Goal: Task Accomplishment & Management: Manage account settings

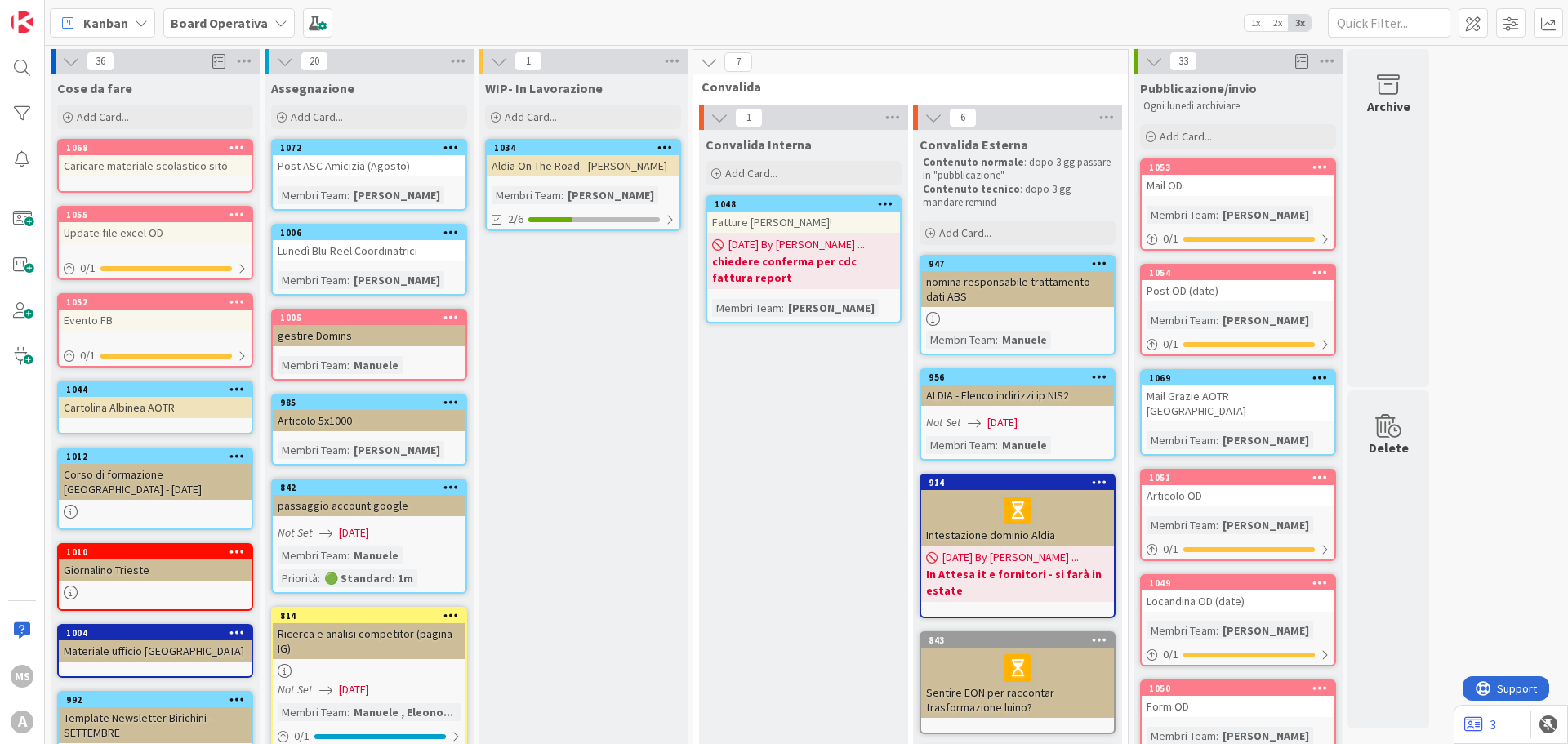
click at [1240, 174] on div "1053" at bounding box center [1238, 168] width 193 height 15
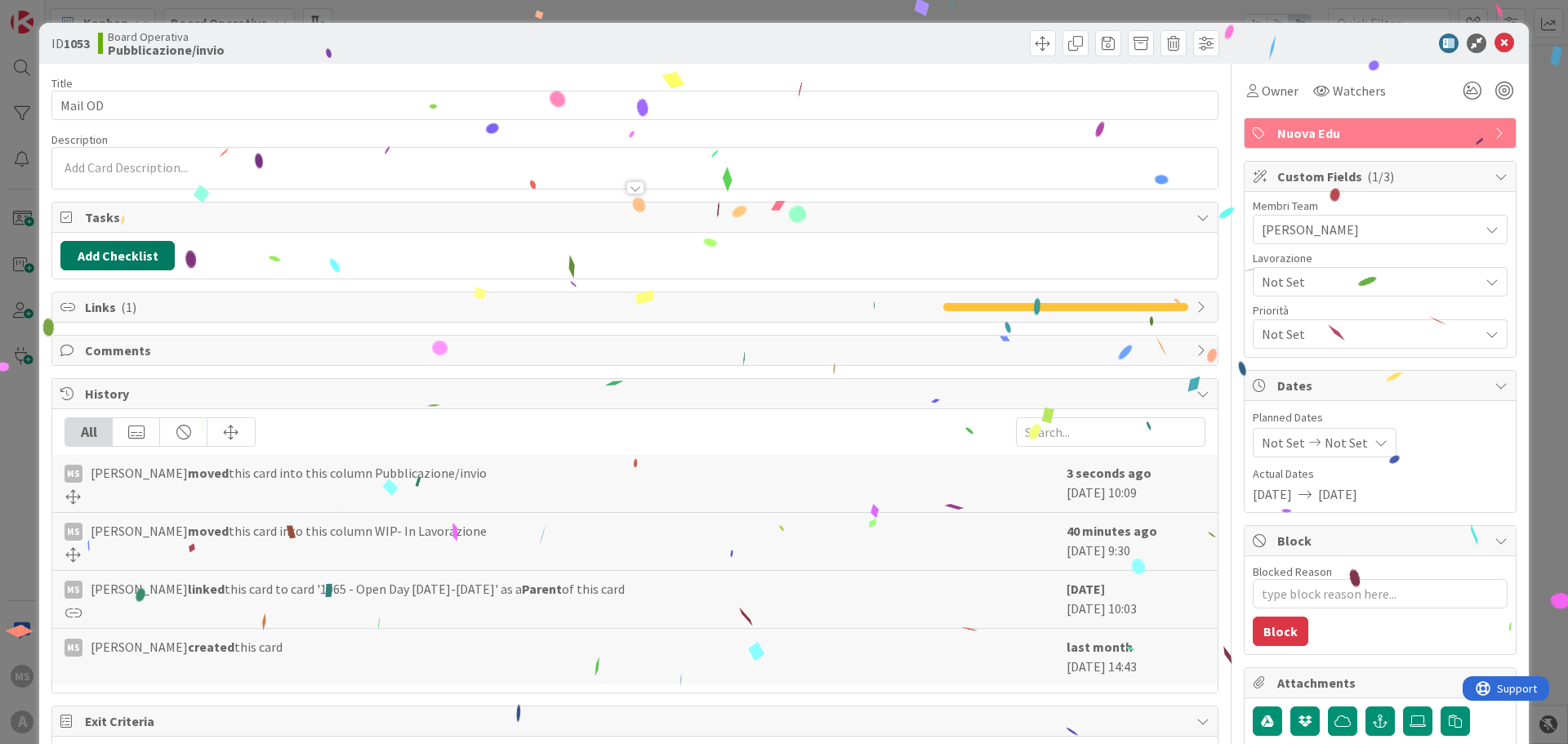
click at [115, 258] on button "Add Checklist" at bounding box center [118, 255] width 114 height 29
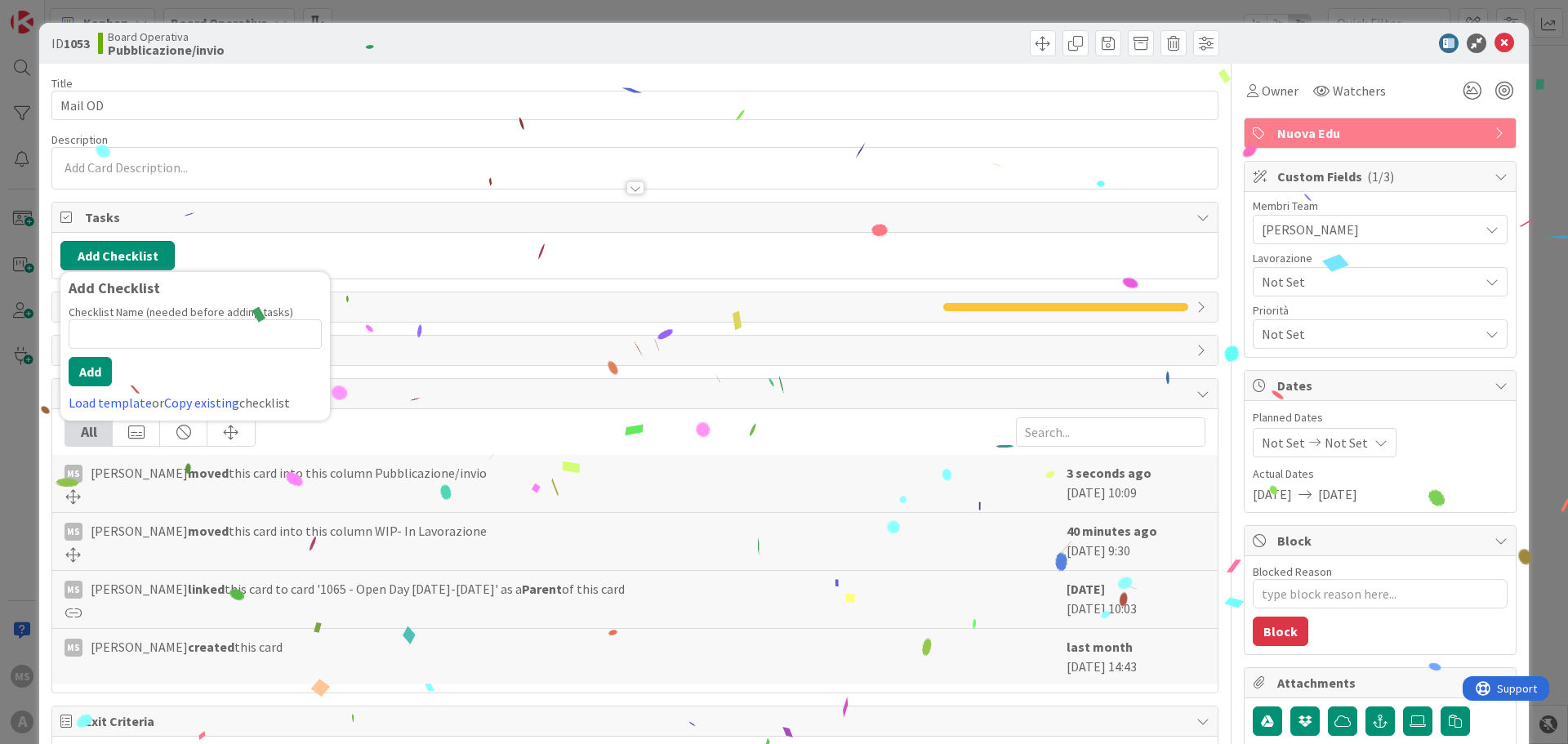
click at [115, 258] on button "Add Checklist" at bounding box center [118, 255] width 114 height 29
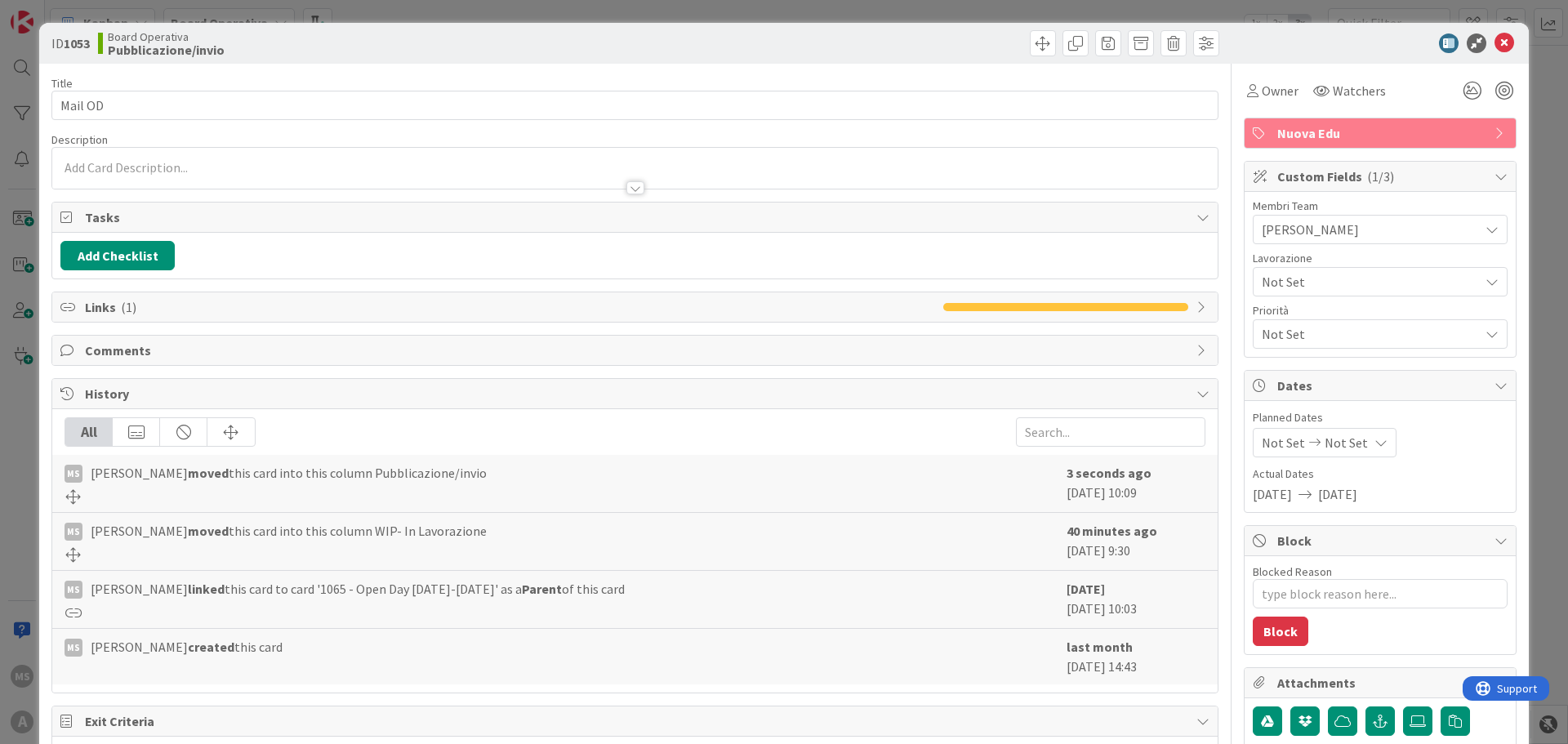
click at [126, 303] on span "( 1 )" at bounding box center [128, 306] width 16 height 16
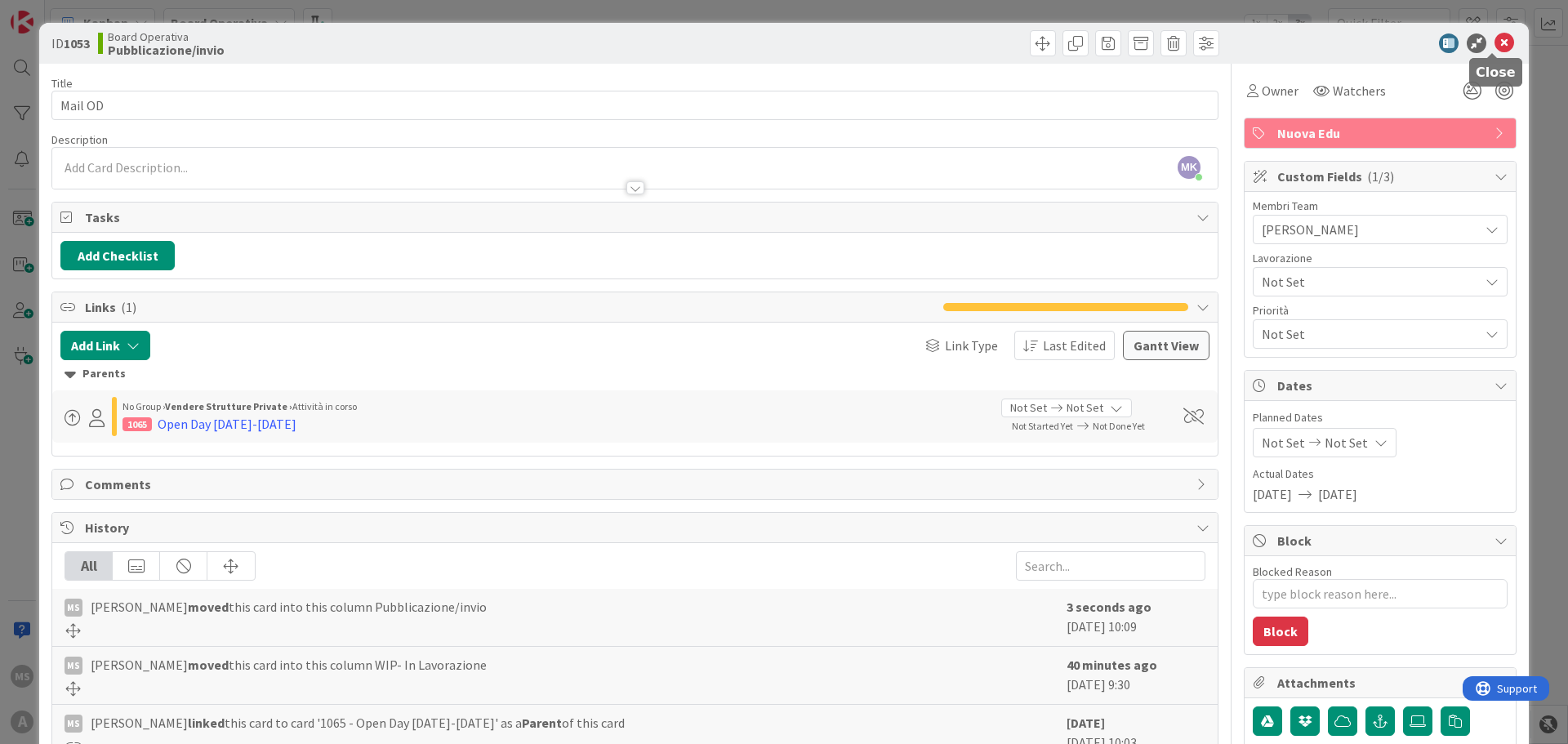
click at [1500, 42] on icon at bounding box center [1503, 43] width 20 height 20
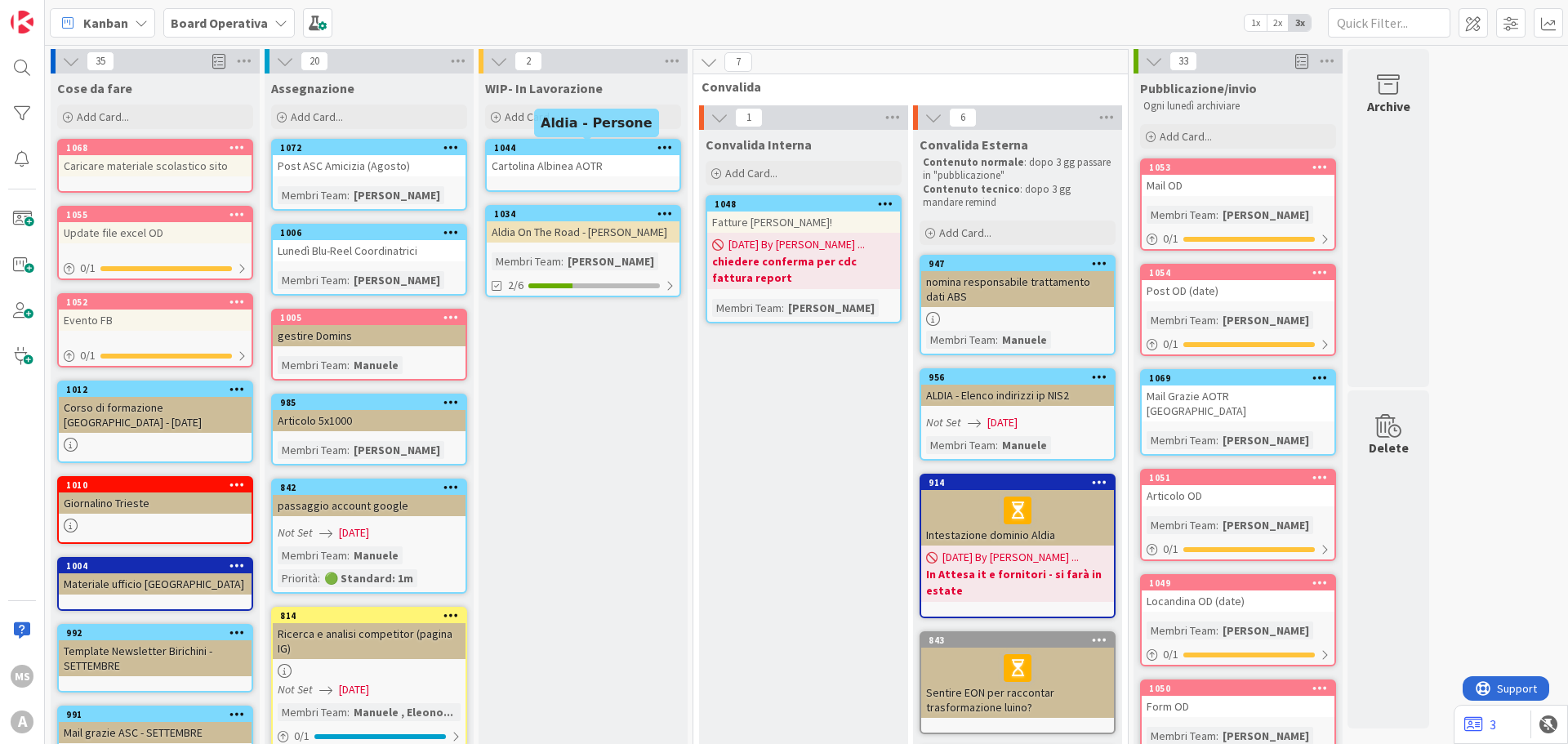
click at [570, 164] on div "Cartolina Albinea AOTR" at bounding box center [584, 166] width 193 height 22
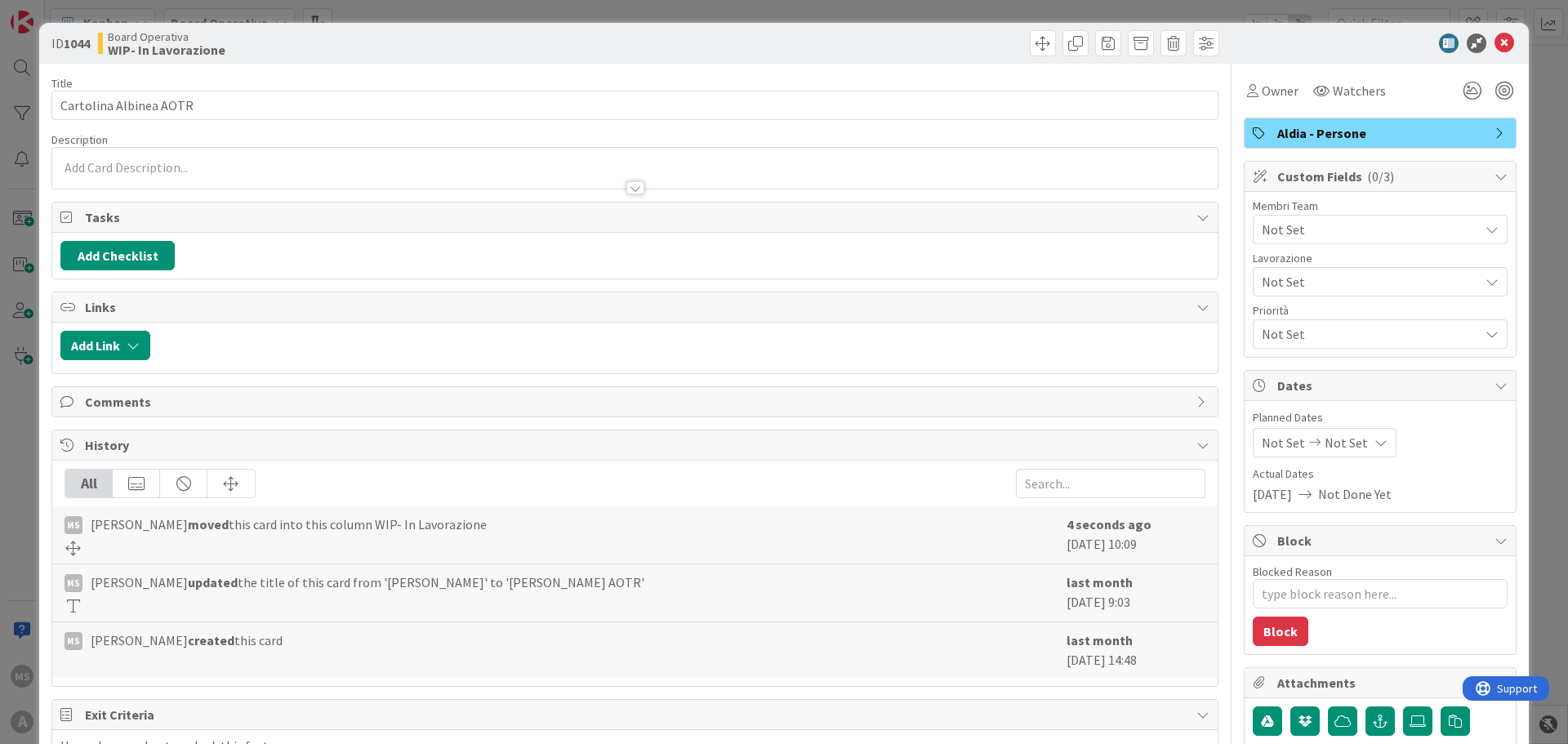
click at [1295, 232] on span "Not Set" at bounding box center [1370, 229] width 217 height 20
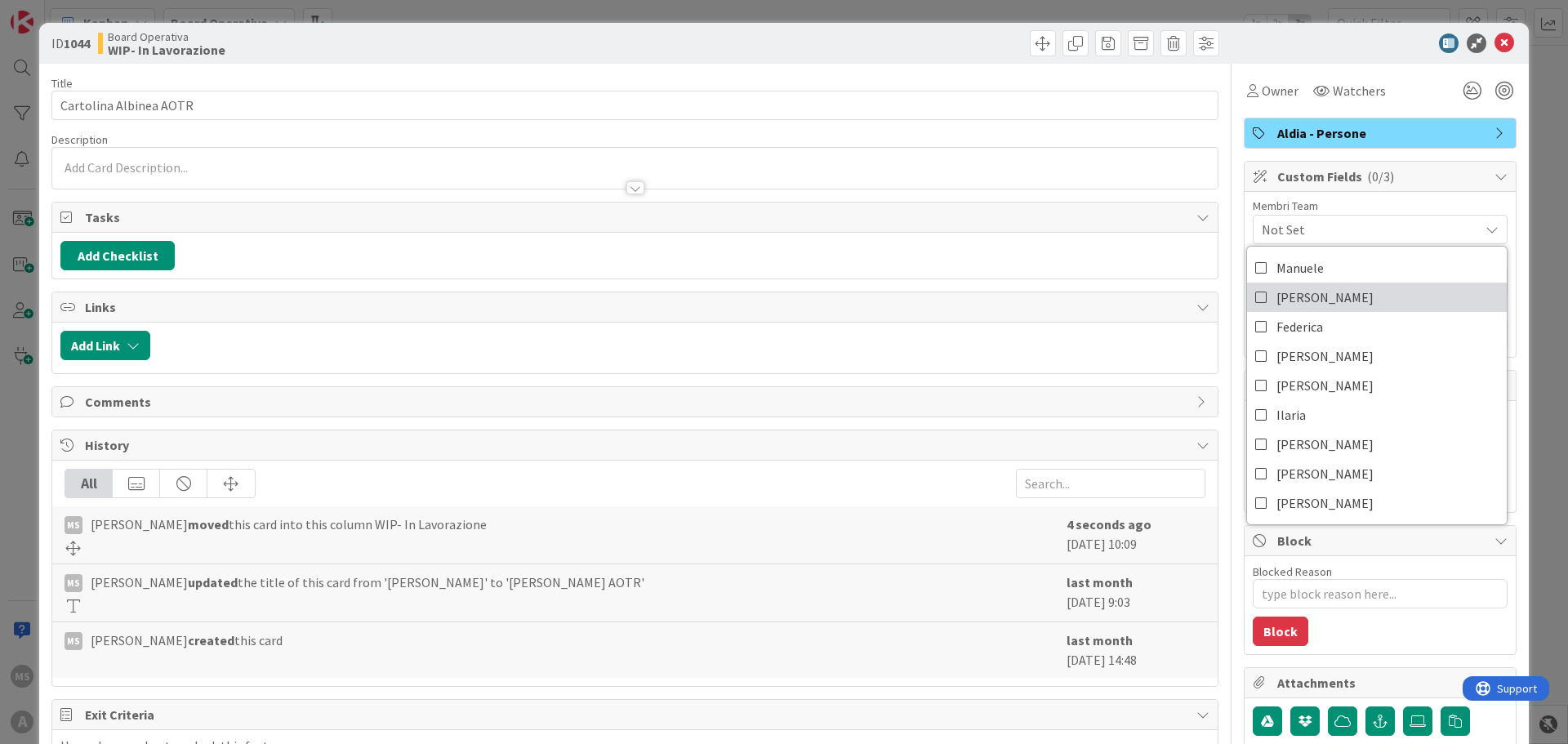
click at [1282, 296] on span "[PERSON_NAME]" at bounding box center [1325, 297] width 97 height 24
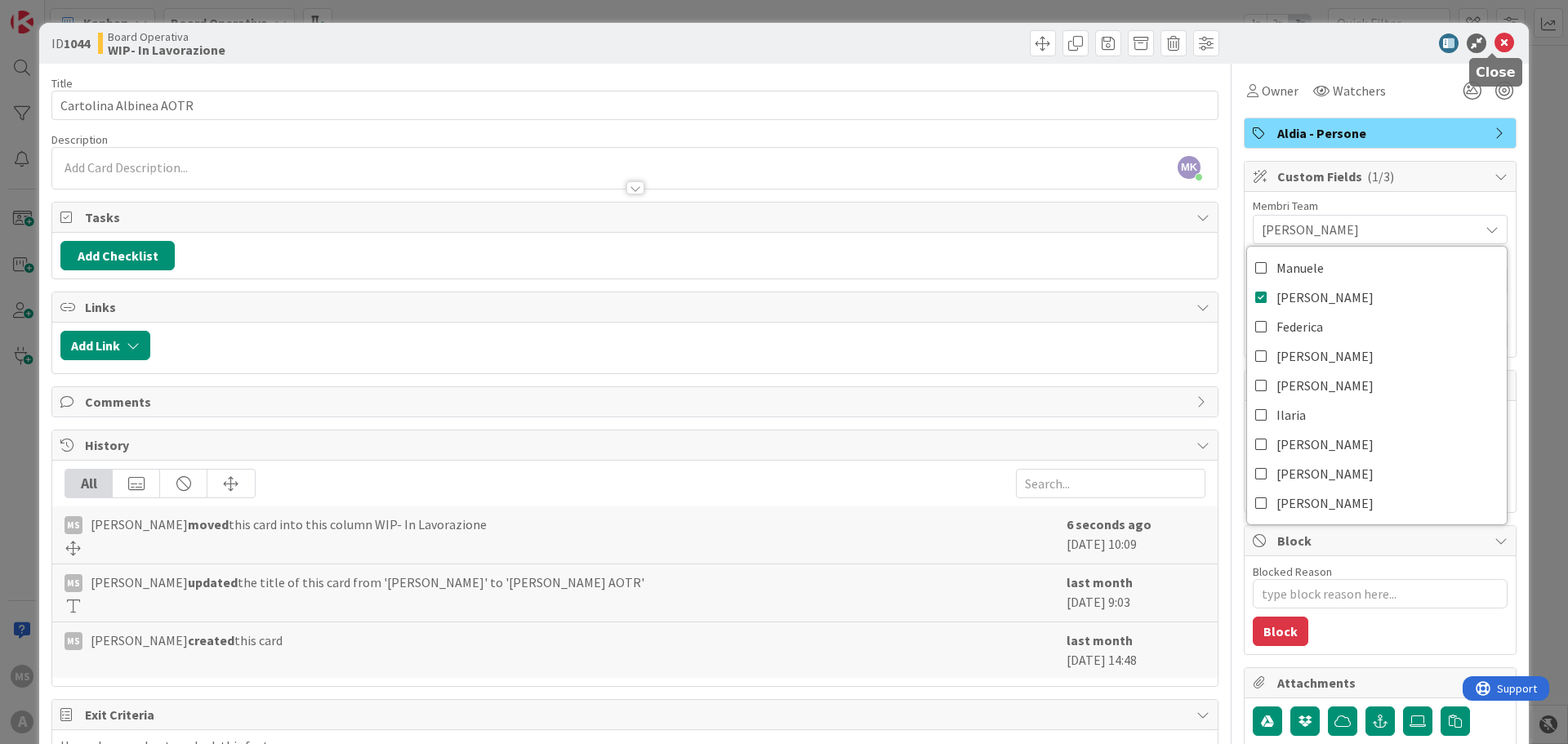
click at [1494, 42] on icon at bounding box center [1503, 43] width 20 height 20
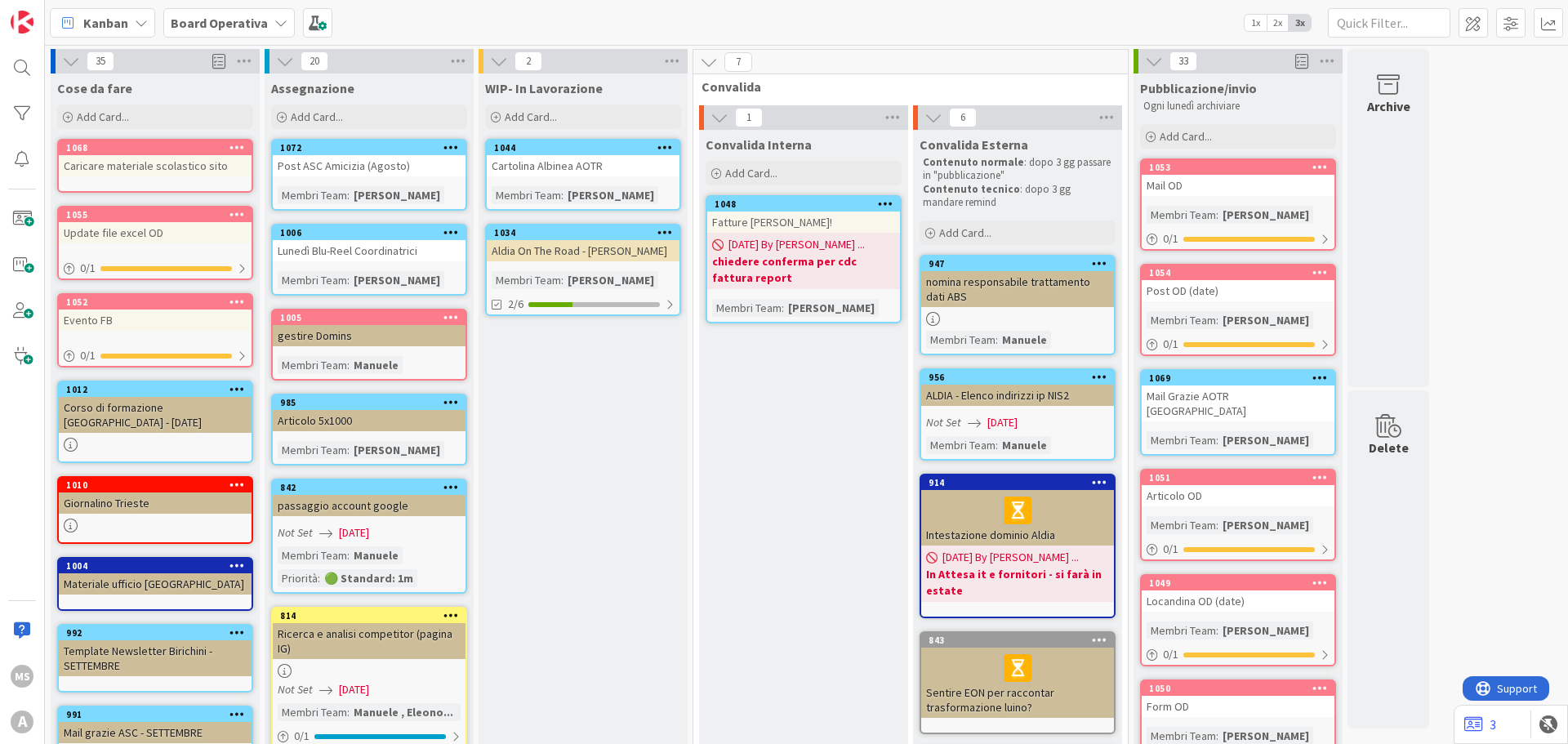
click at [621, 177] on link "1044 Cartolina Albinea AOTR Membri Team : [PERSON_NAME]" at bounding box center [583, 174] width 196 height 72
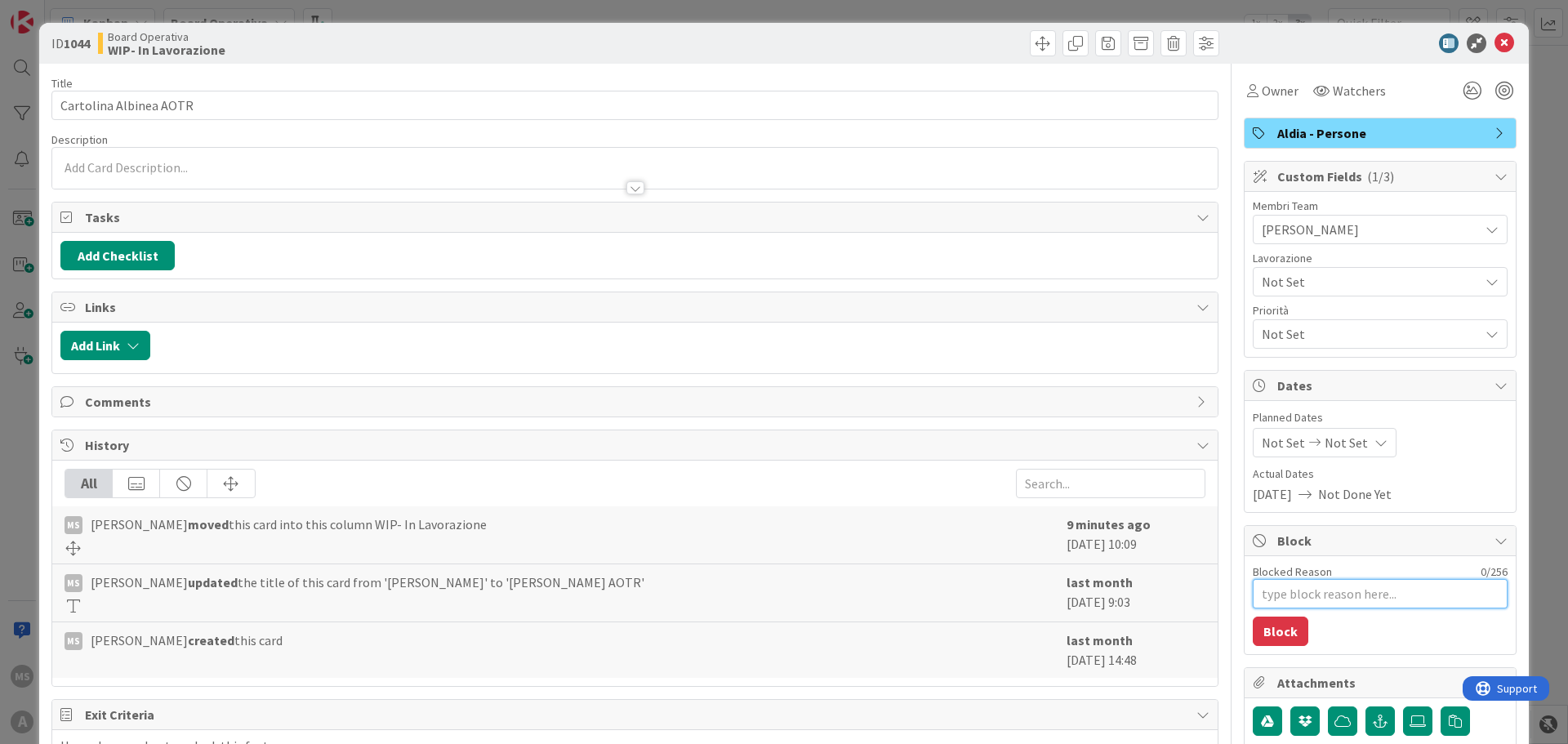
click at [1315, 596] on textarea "Blocked Reason" at bounding box center [1380, 593] width 255 height 29
type textarea "x"
type textarea "o"
type textarea "x"
type textarea "oa"
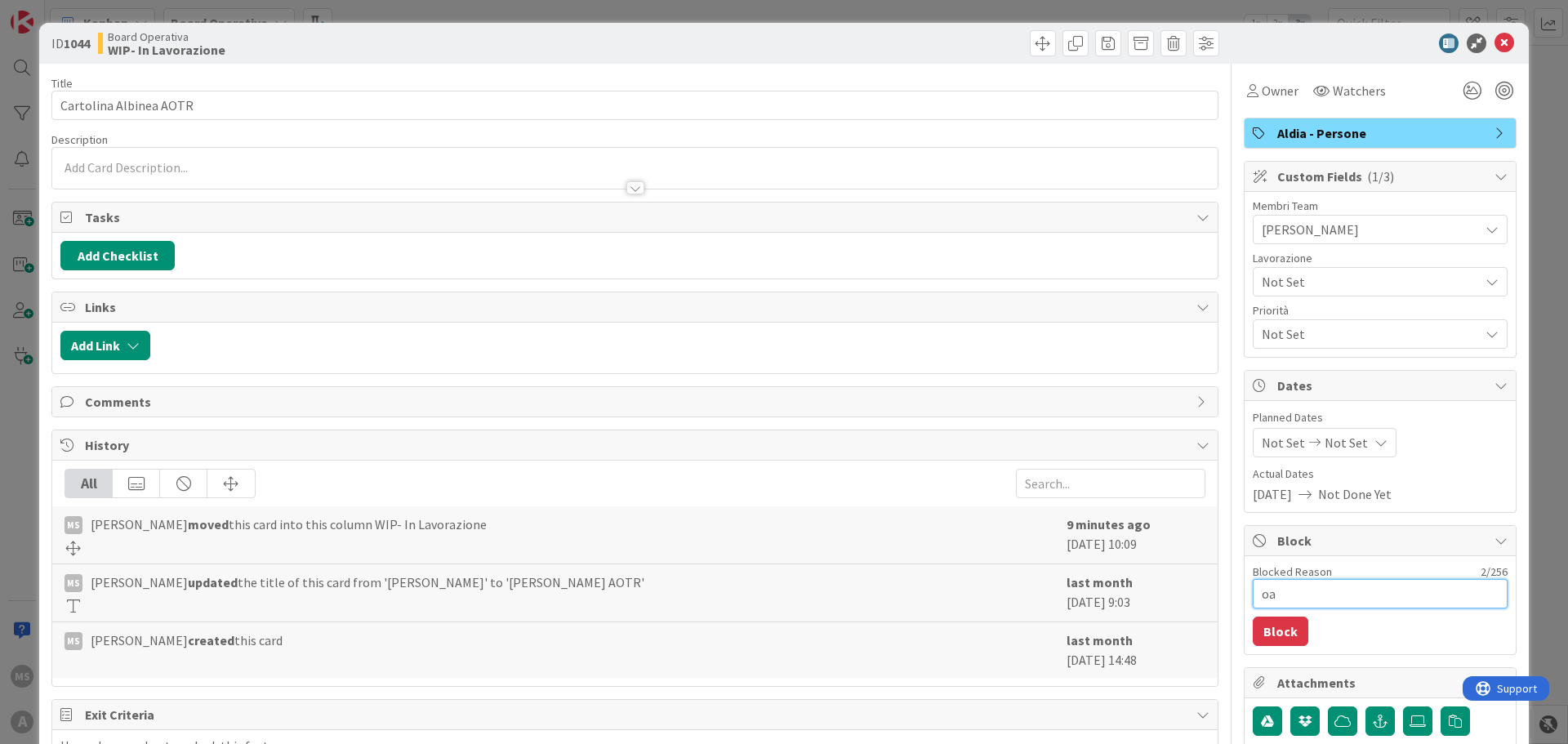
type textarea "x"
type textarea "oau"
type textarea "x"
type textarea "oaus"
type textarea "x"
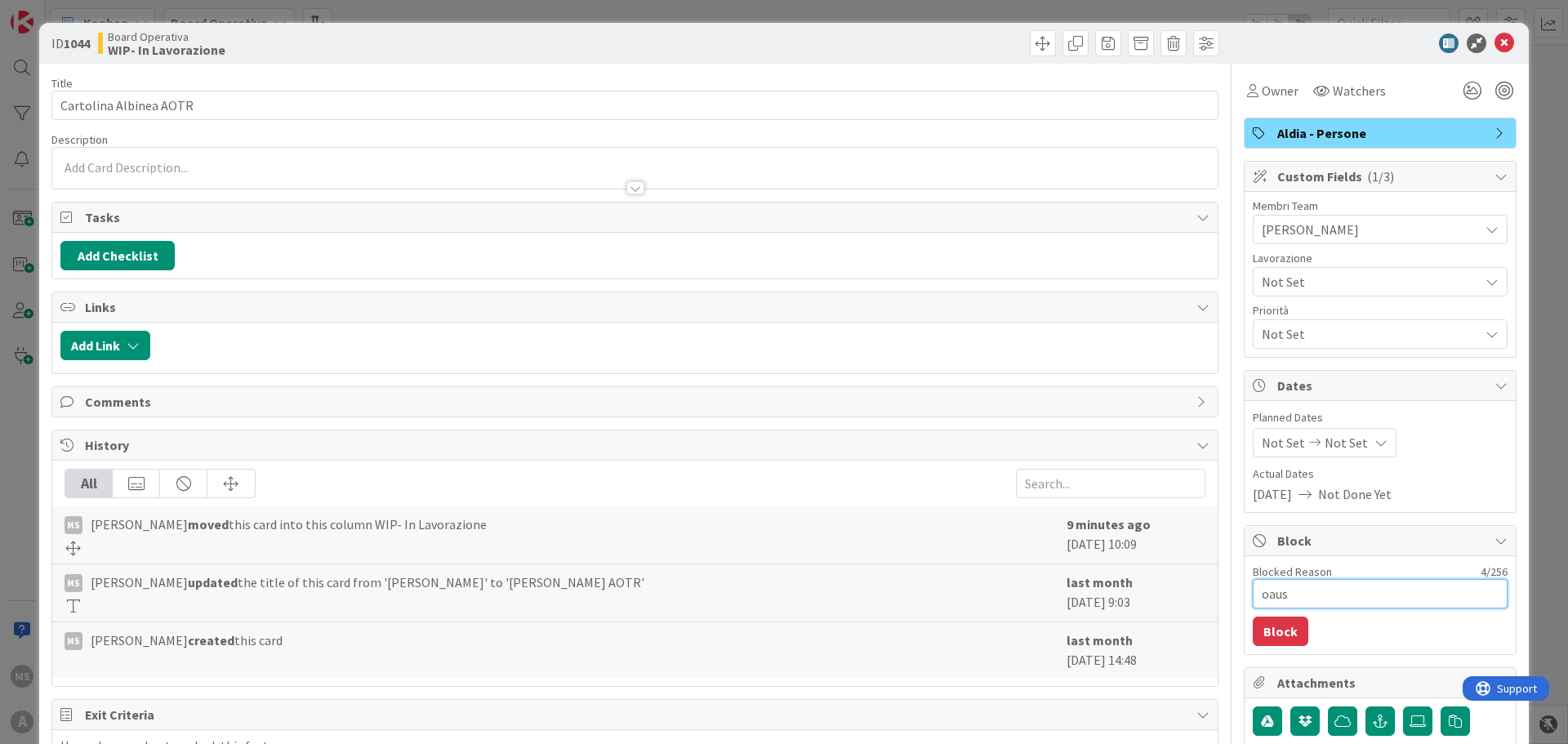
type textarea "oausa"
type textarea "x"
type textarea "oaus"
type textarea "x"
type textarea "oau"
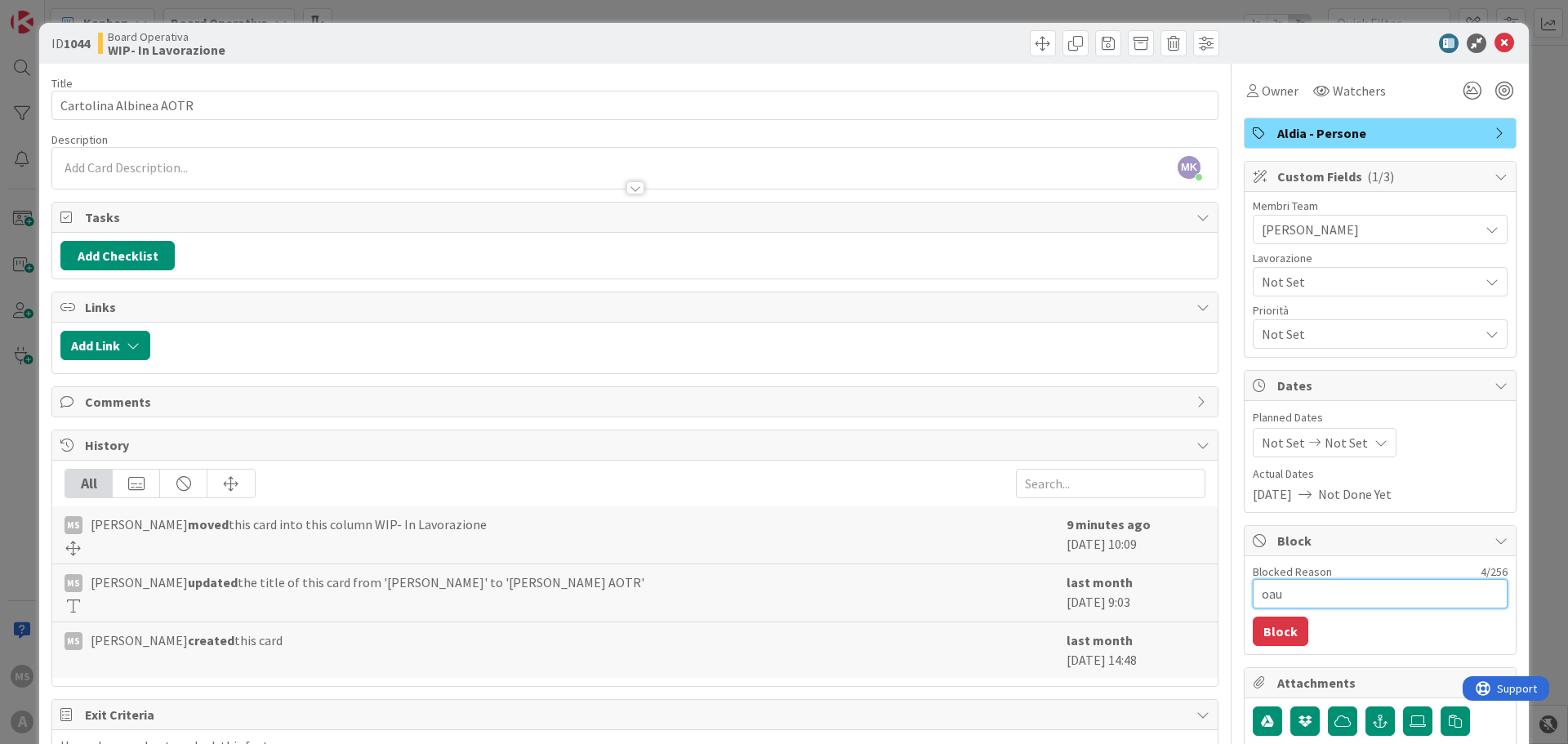
type textarea "x"
type textarea "oa"
type textarea "x"
type textarea "o"
type textarea "x"
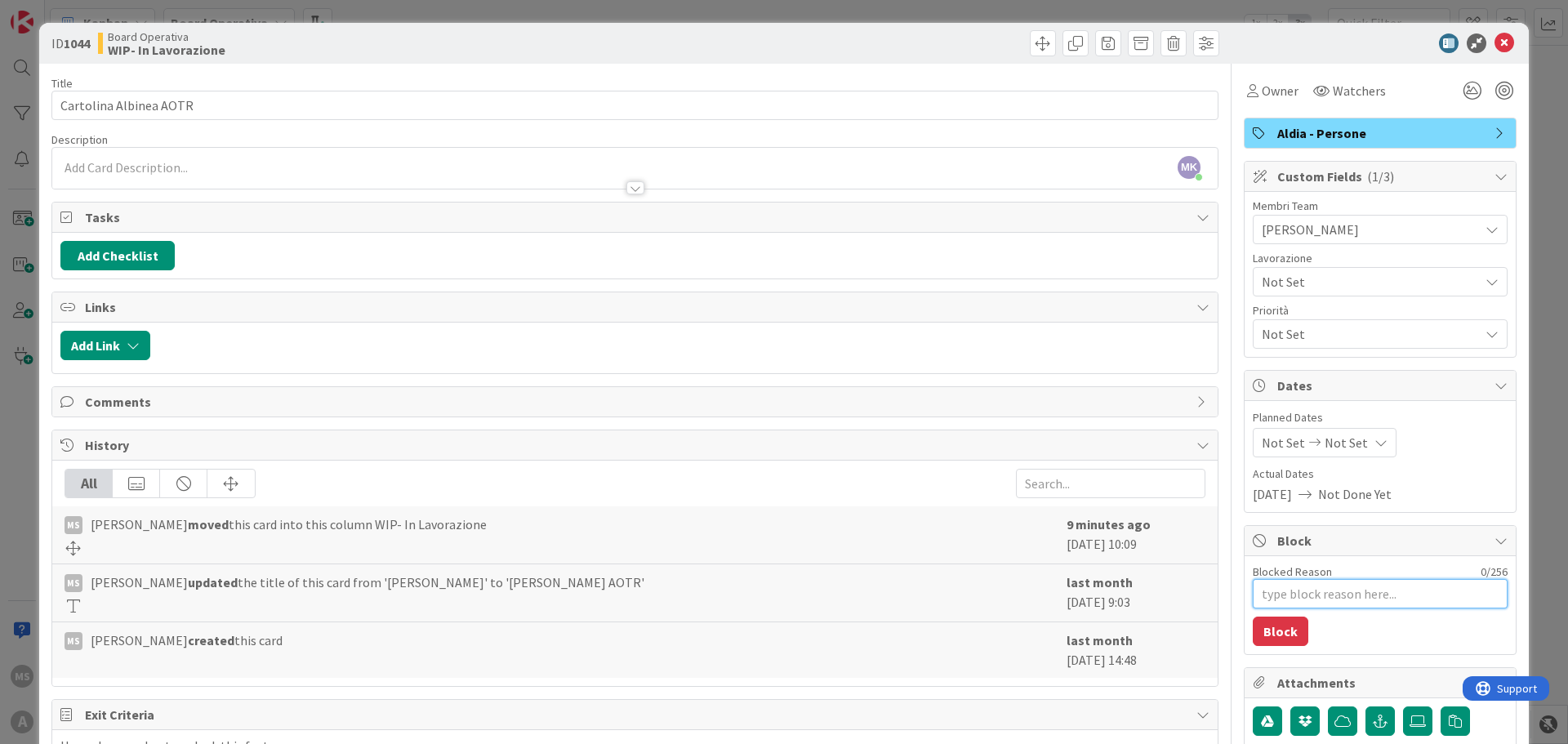
type textarea "x"
type textarea "p"
type textarea "x"
type textarea "pa"
type textarea "x"
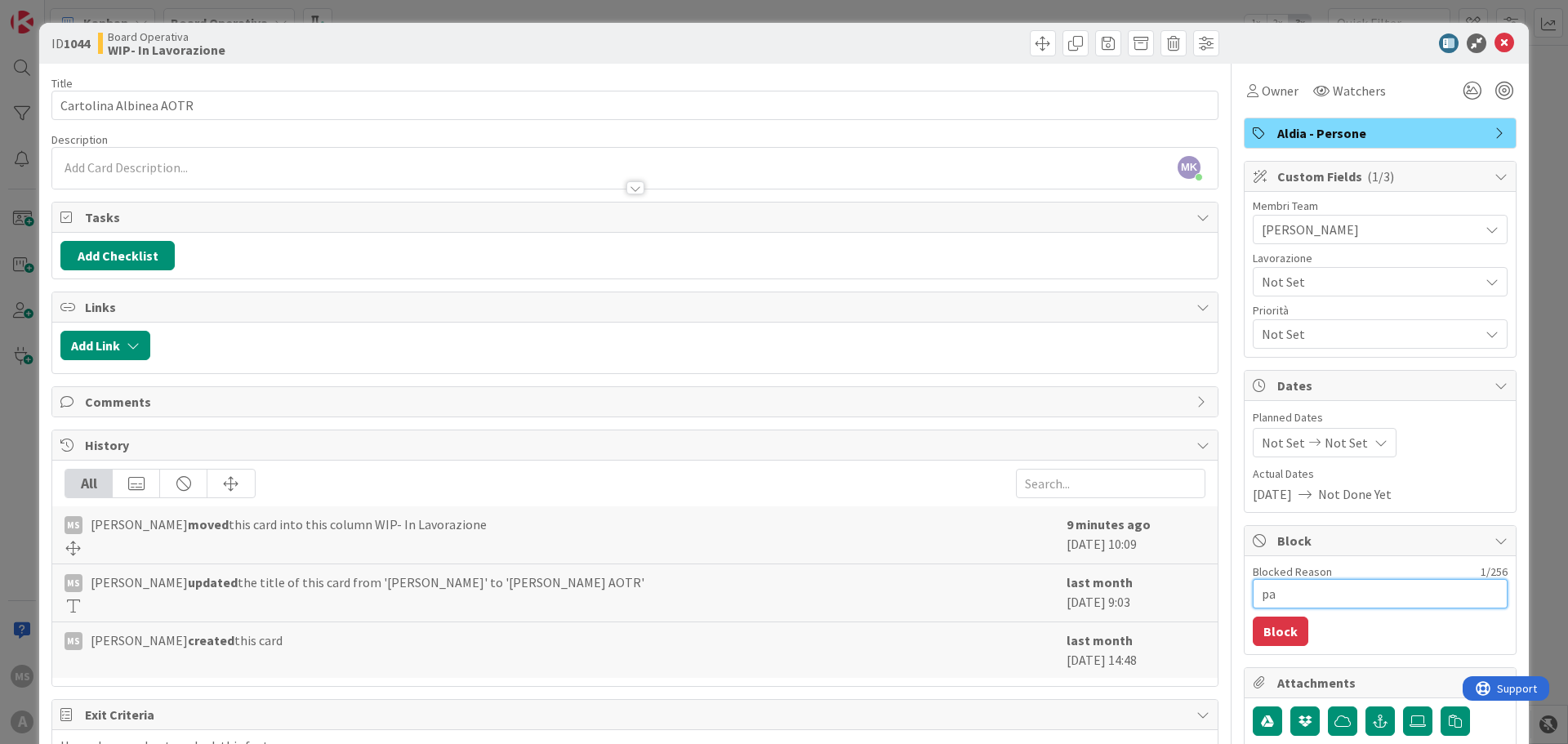
type textarea "pau"
type textarea "x"
type textarea "[PERSON_NAME]"
type textarea "x"
type textarea "pausa"
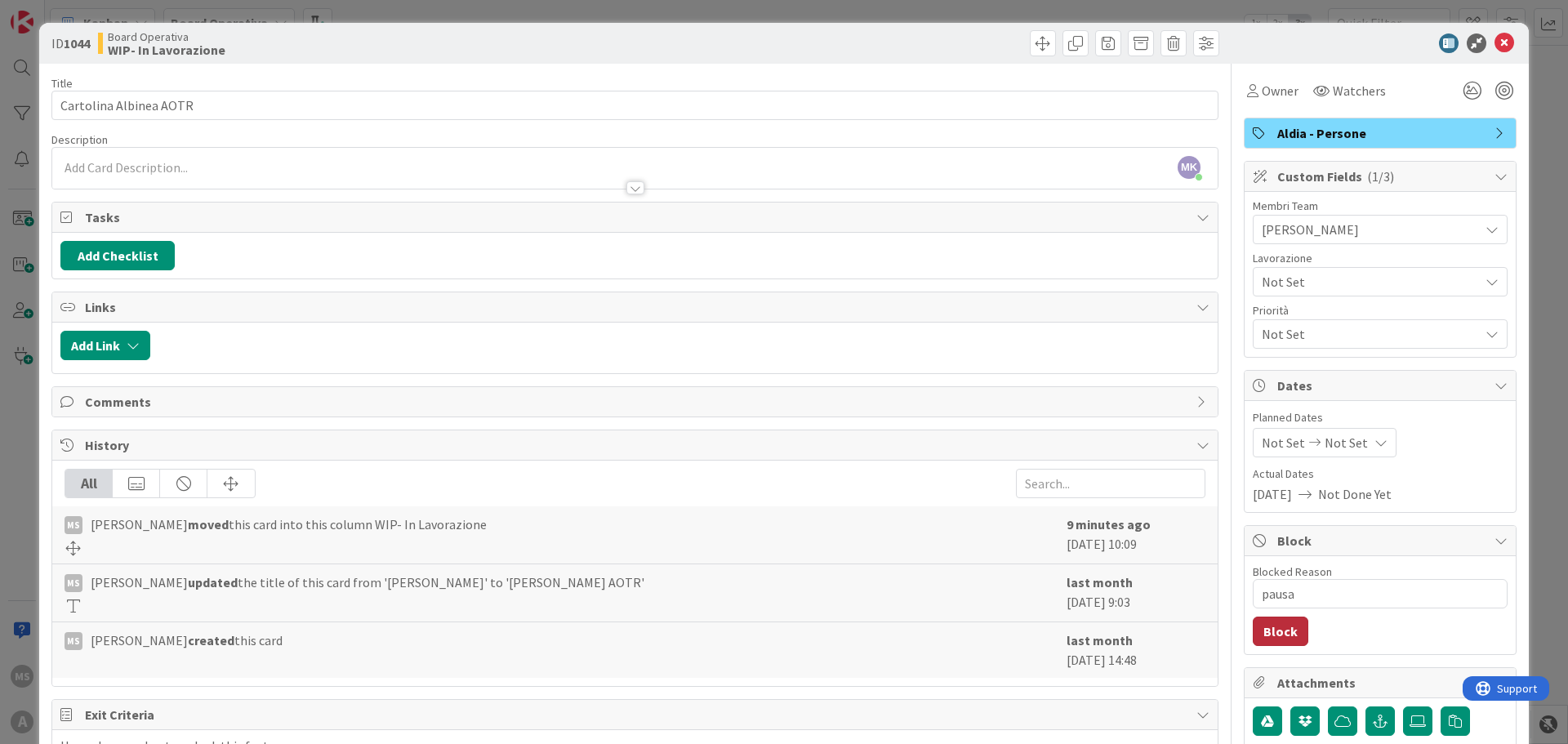
click at [1270, 626] on button "Block" at bounding box center [1280, 631] width 55 height 29
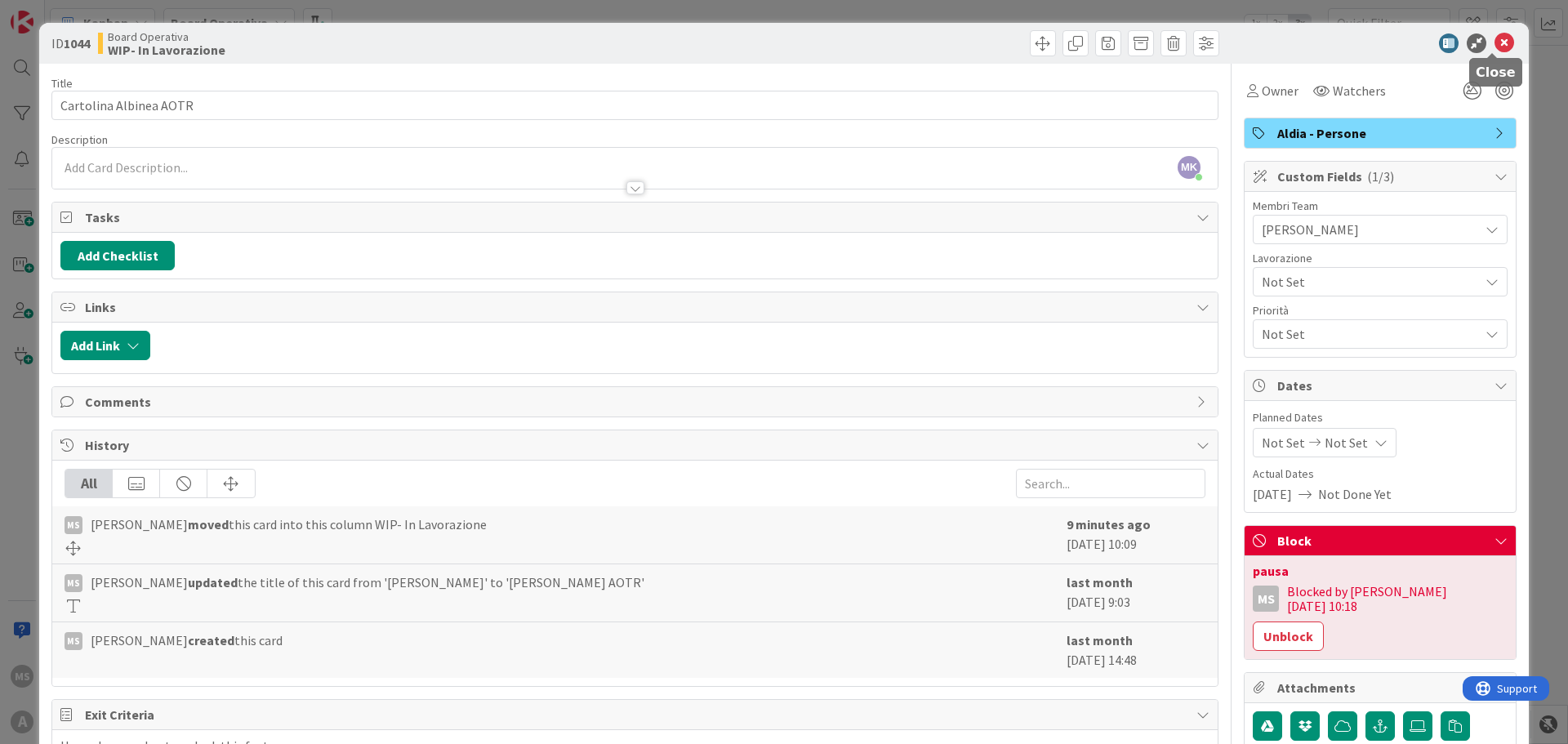
click at [1494, 38] on icon at bounding box center [1503, 43] width 20 height 20
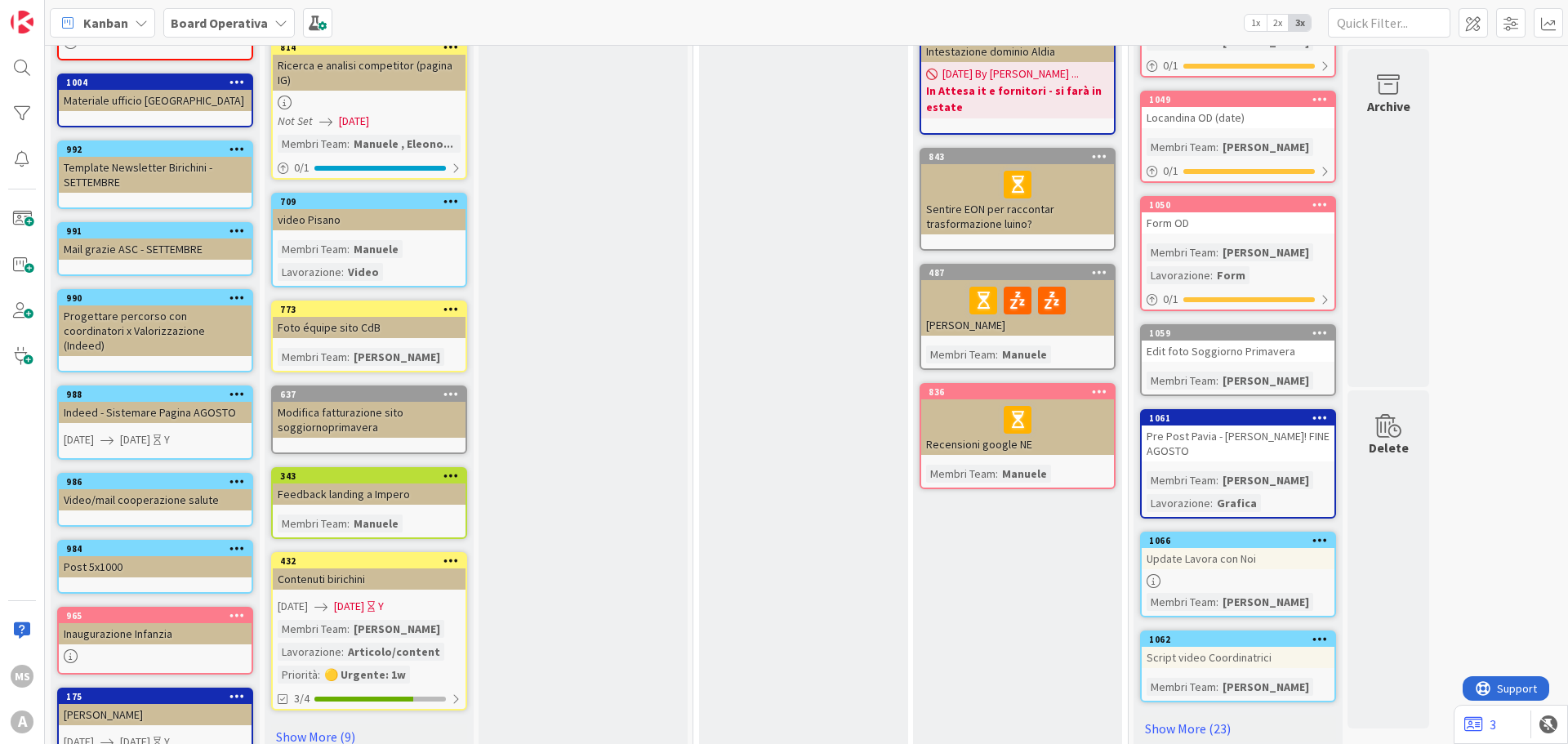
scroll to position [490, 0]
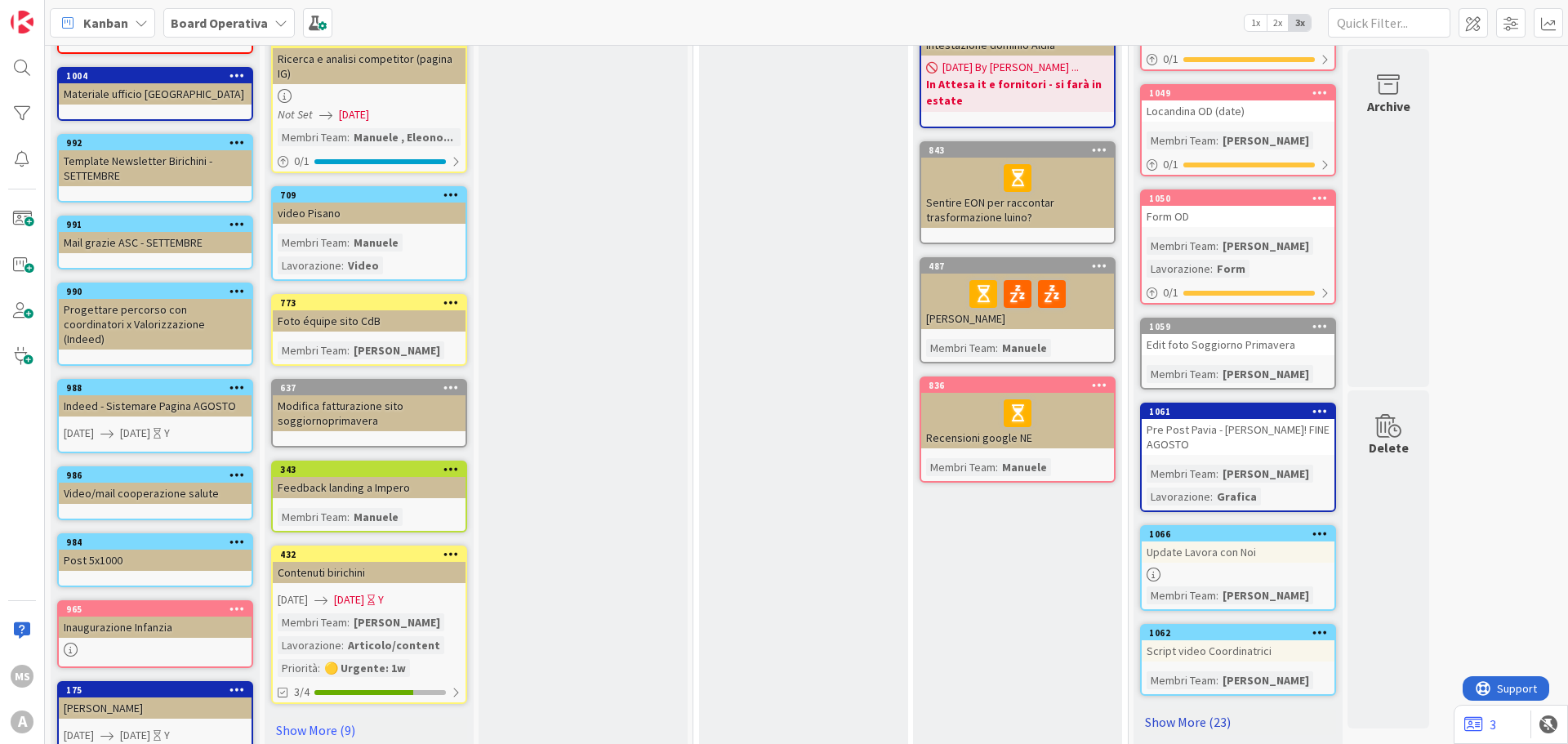
click at [1191, 709] on link "Show More (23)" at bounding box center [1237, 722] width 196 height 26
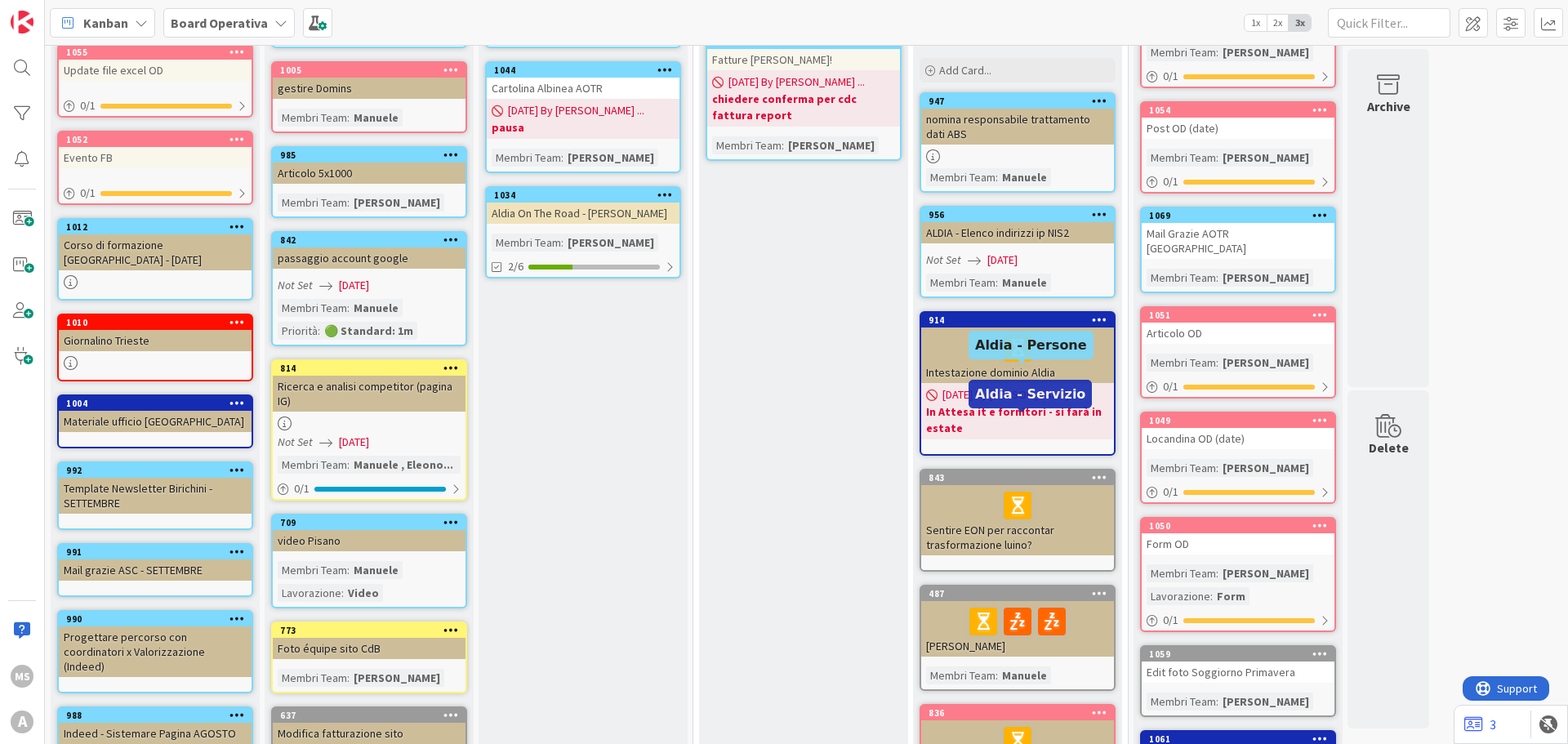
scroll to position [0, 0]
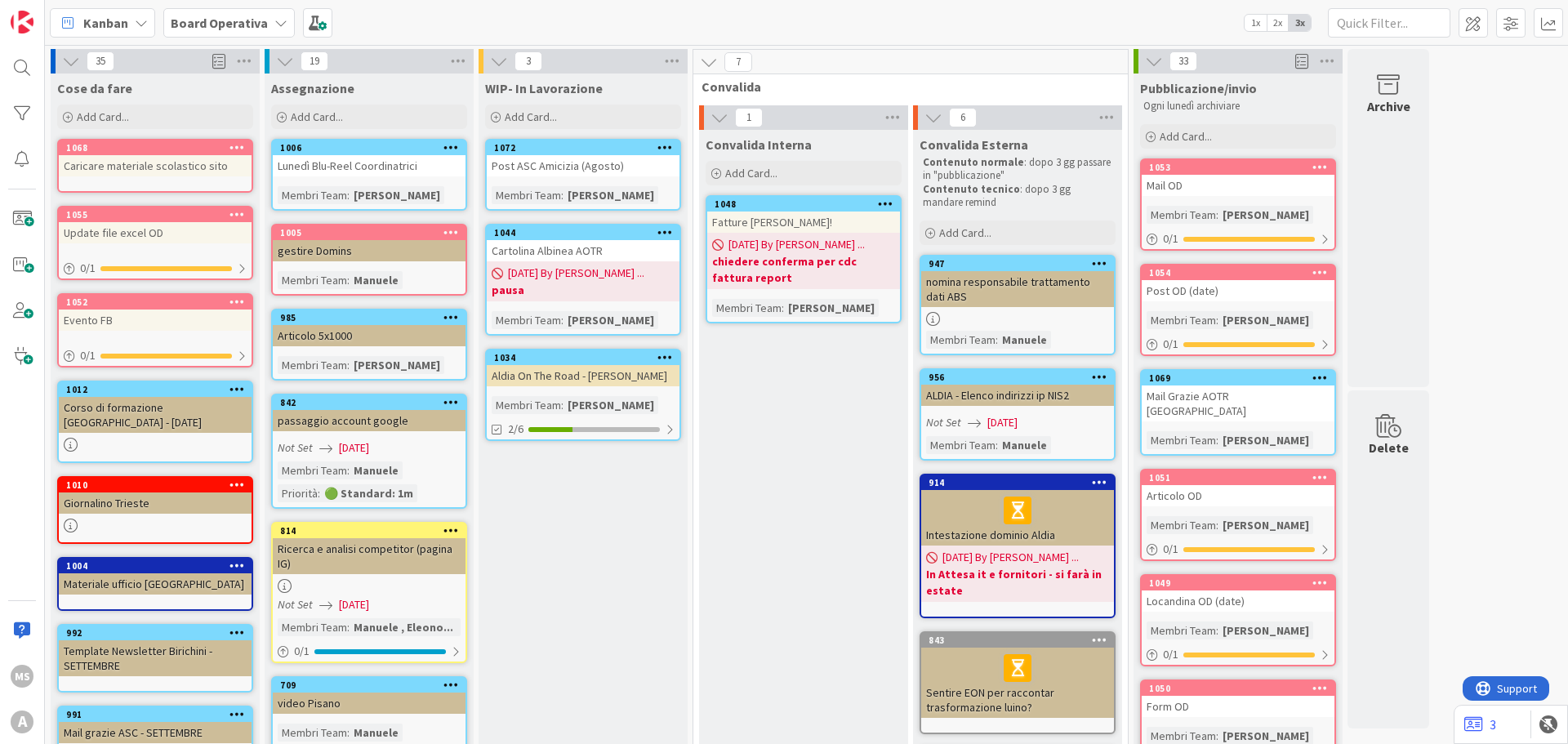
click at [244, 28] on b "Board Operativa" at bounding box center [219, 22] width 97 height 16
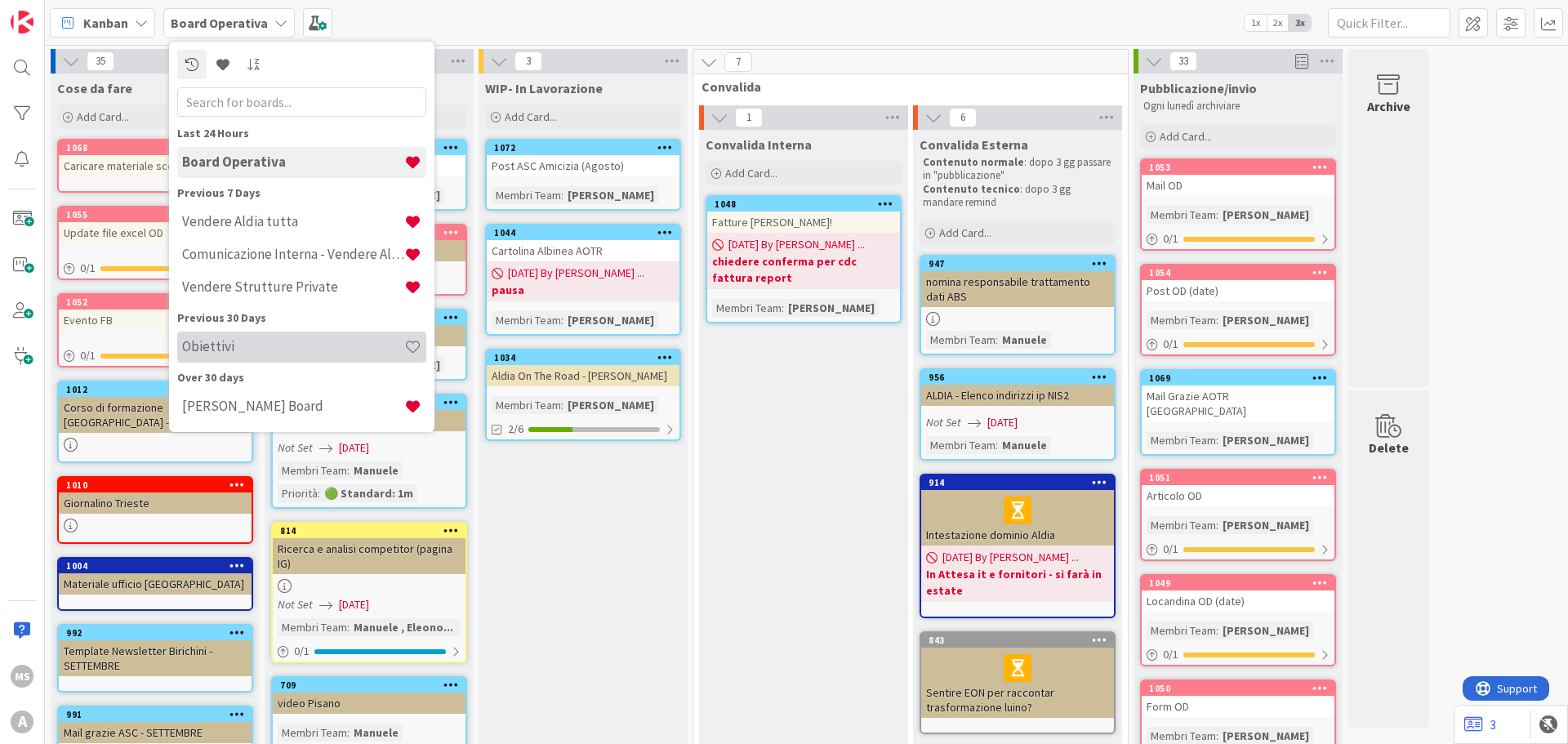
click at [230, 340] on h4 "Obiettivi" at bounding box center [292, 346] width 222 height 16
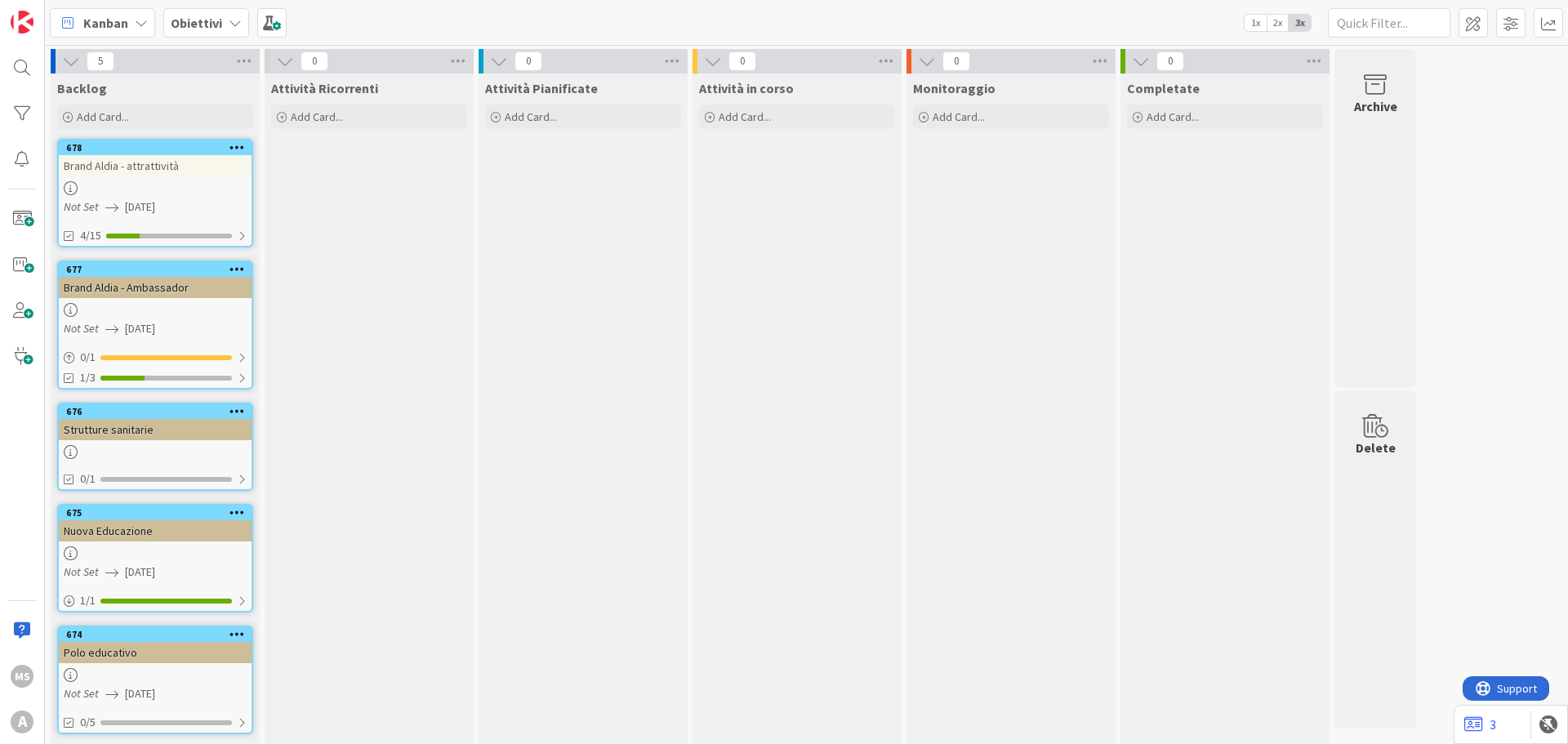
click at [149, 304] on div at bounding box center [155, 309] width 193 height 14
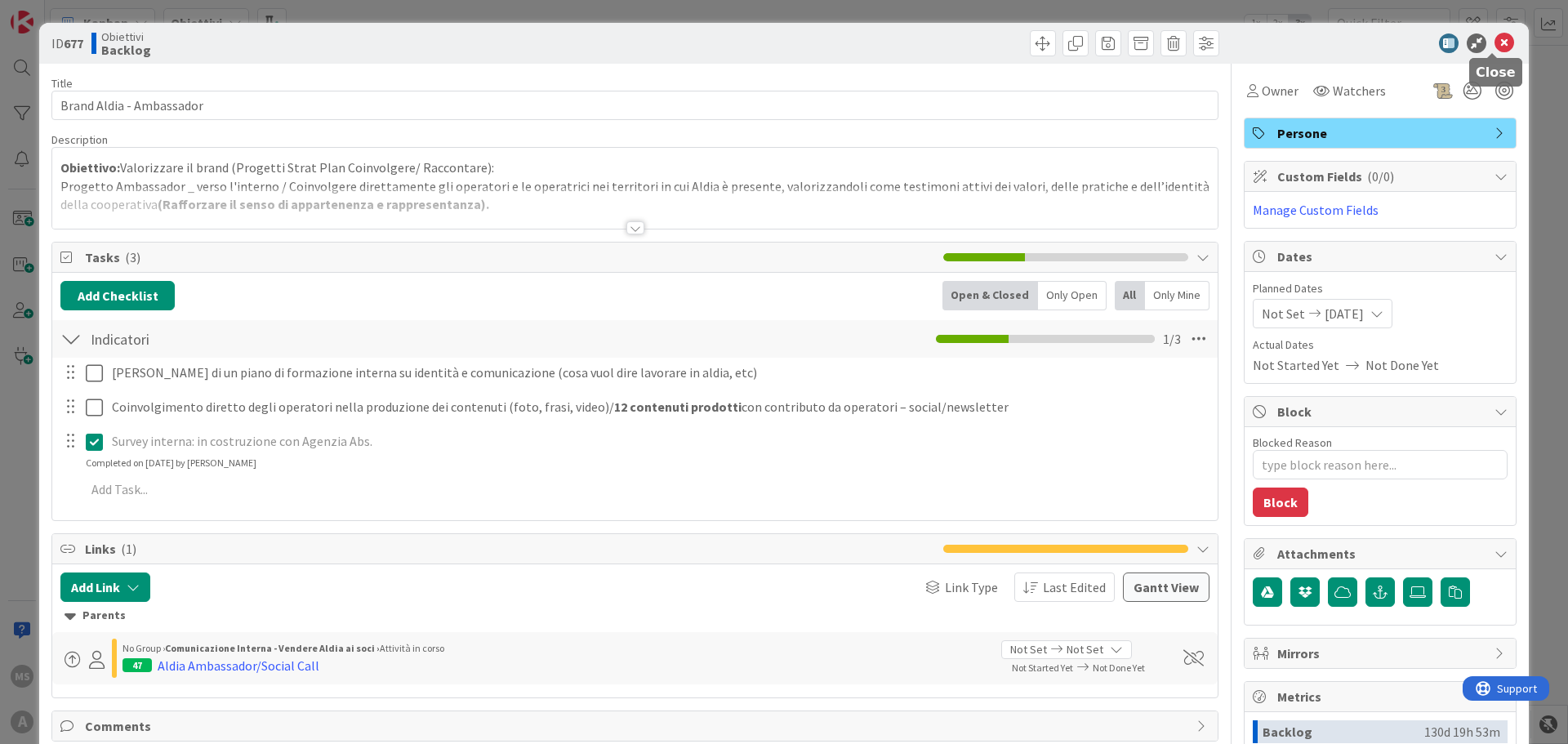
click at [1496, 37] on icon at bounding box center [1503, 43] width 20 height 20
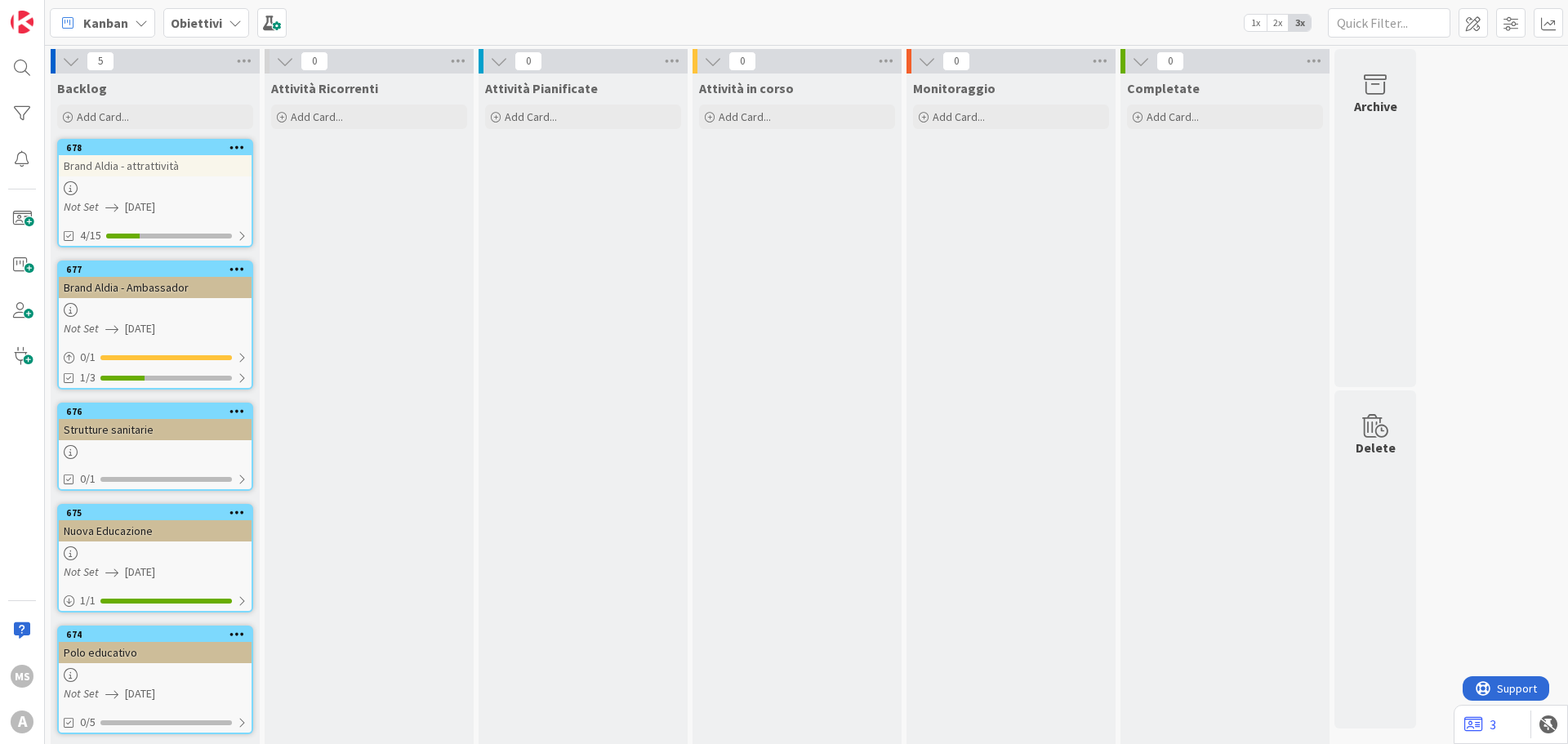
click at [129, 161] on div "Brand Aldia - attrattività" at bounding box center [155, 166] width 193 height 22
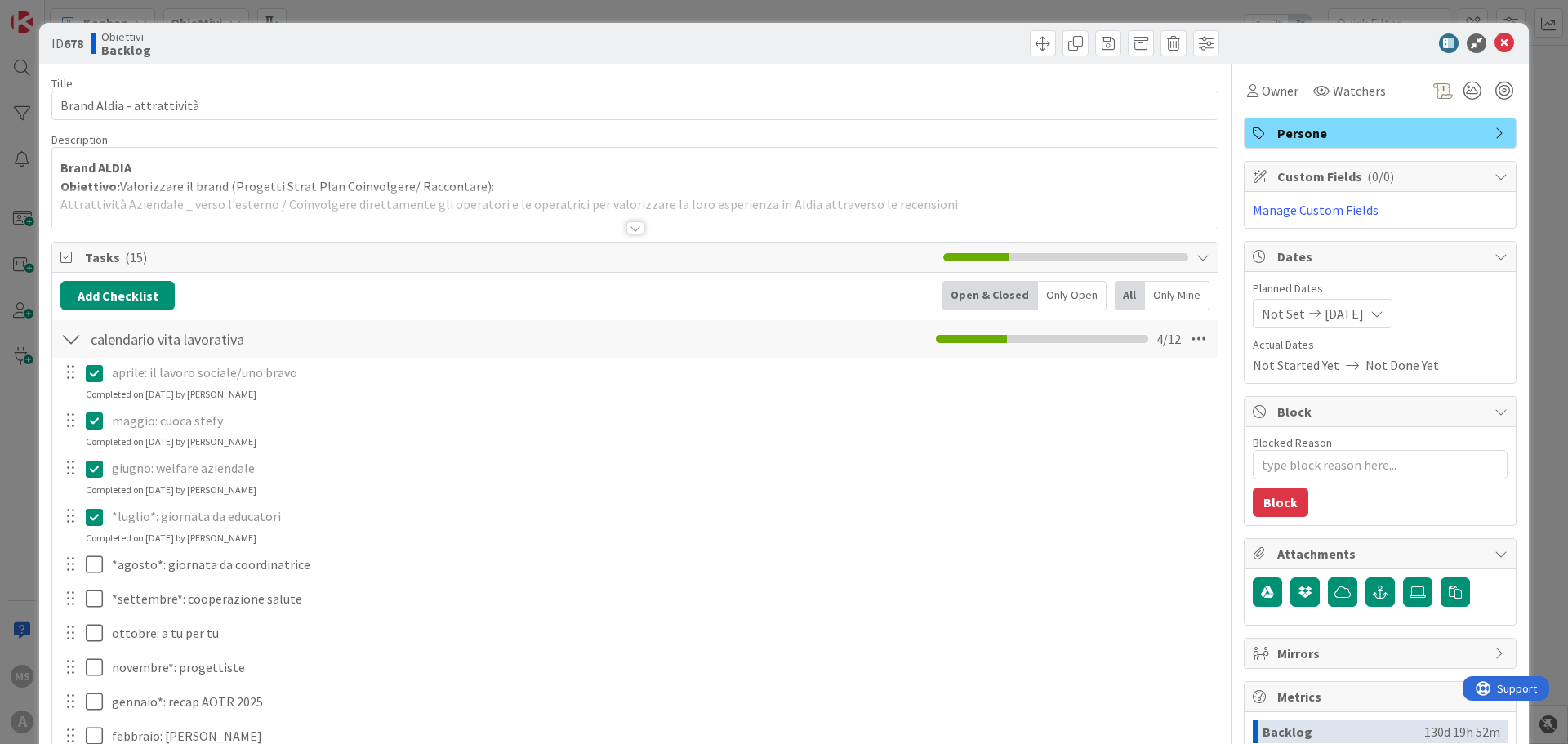
type textarea "x"
click at [1494, 41] on icon at bounding box center [1503, 43] width 20 height 20
